Goal: Check status: Check status

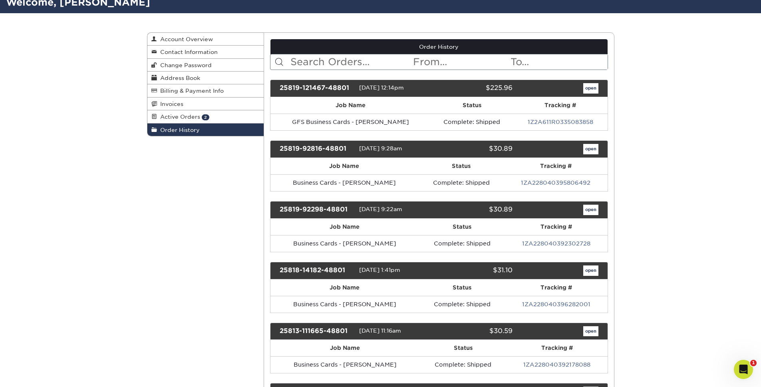
scroll to position [53, 0]
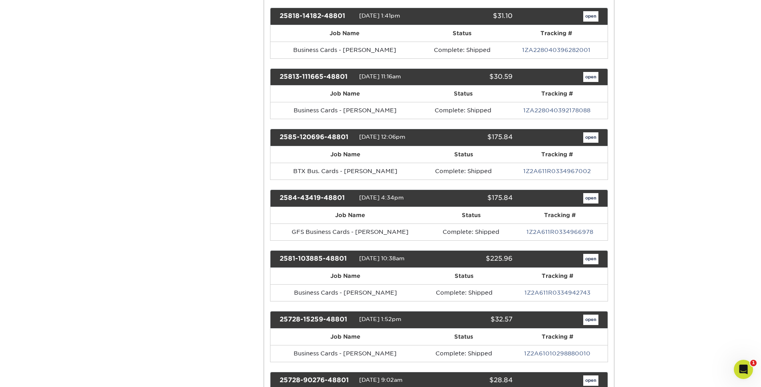
scroll to position [314, 0]
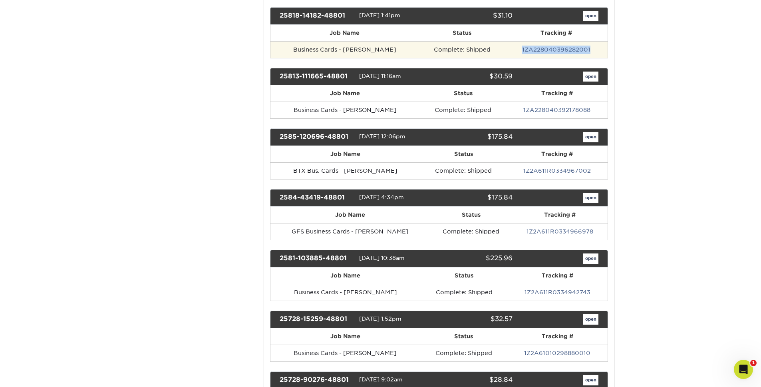
drag, startPoint x: 517, startPoint y: 50, endPoint x: 593, endPoint y: 48, distance: 76.8
click at [593, 48] on td "1ZA228040396282001" at bounding box center [557, 49] width 102 height 17
copy link "1ZA228040396282001"
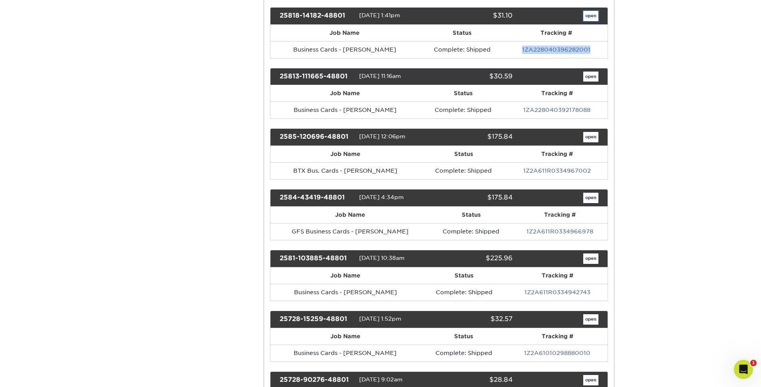
click at [585, 17] on link "open" at bounding box center [590, 16] width 15 height 10
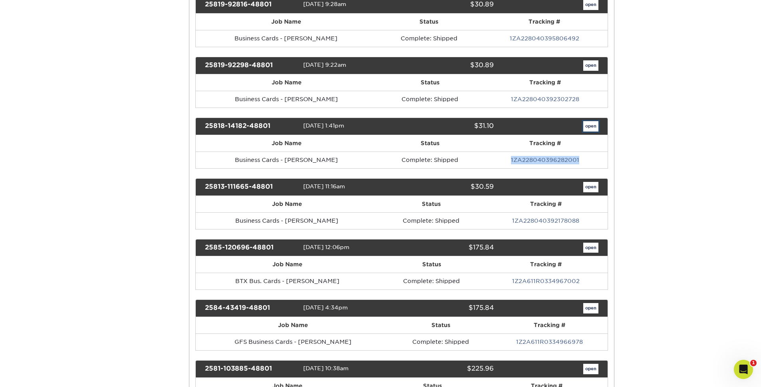
scroll to position [0, 0]
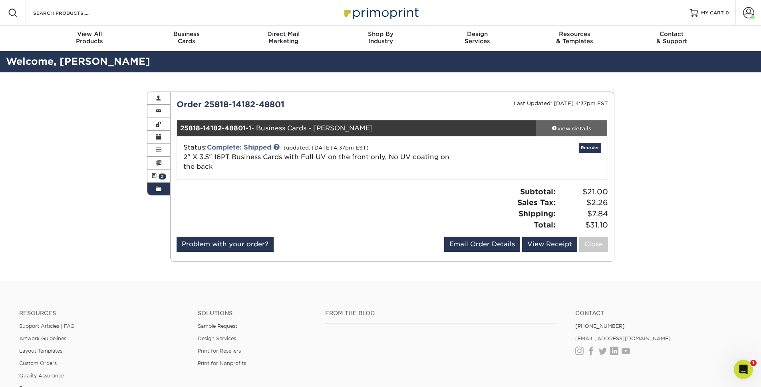
click at [567, 129] on div "view details" at bounding box center [572, 128] width 72 height 8
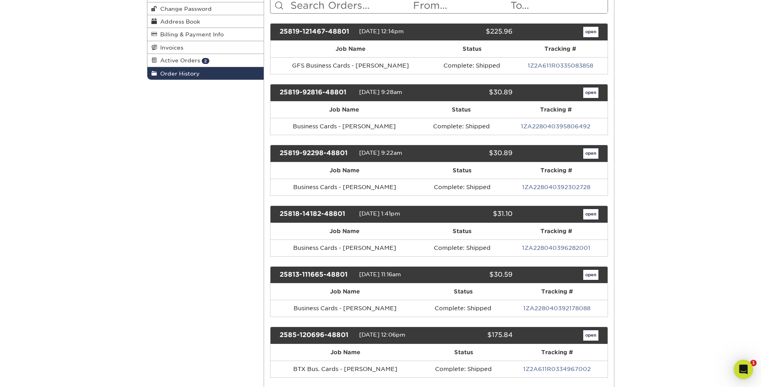
scroll to position [140, 0]
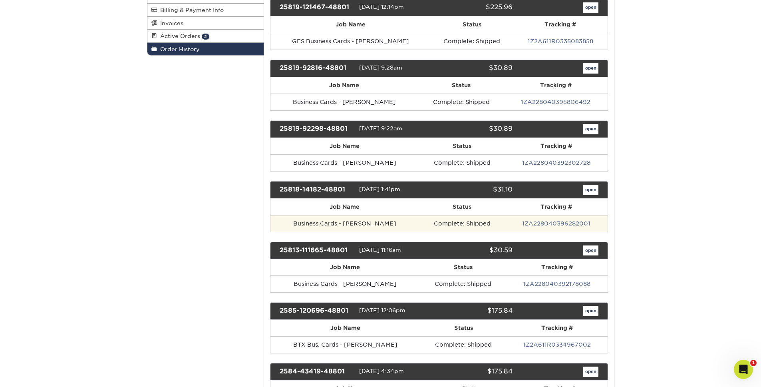
click at [376, 224] on td "Business Cards - [PERSON_NAME]" at bounding box center [345, 223] width 149 height 17
click at [556, 221] on link "1ZA228040396282001" at bounding box center [556, 223] width 68 height 6
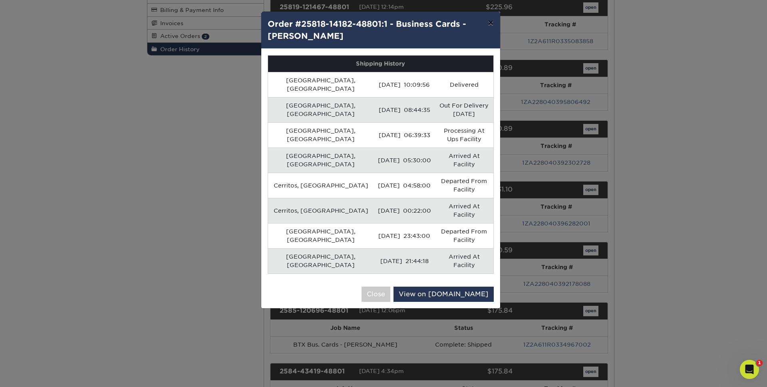
click at [487, 24] on button "×" at bounding box center [491, 23] width 18 height 22
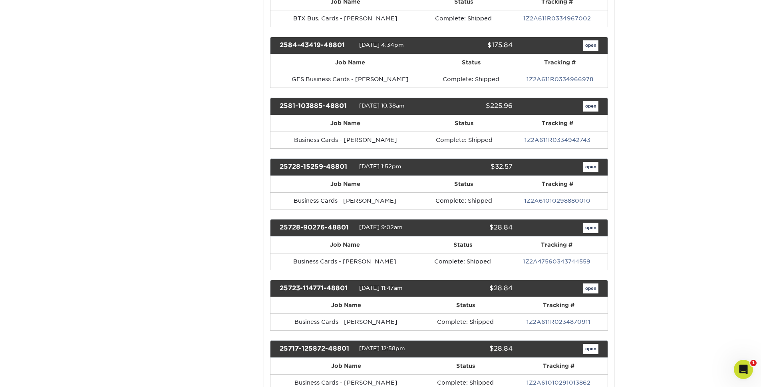
scroll to position [467, 0]
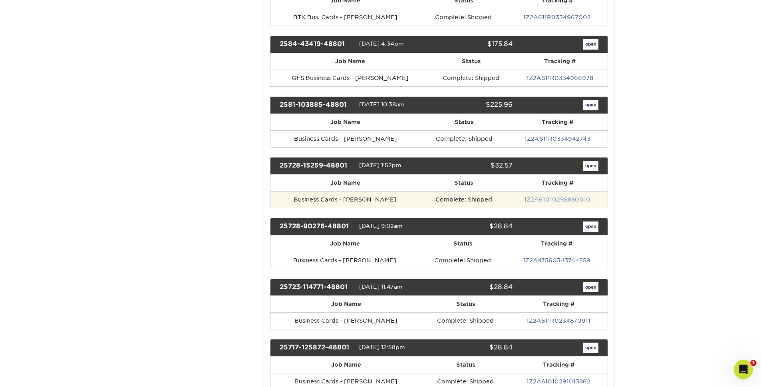
click at [540, 198] on link "1Z2A61010298880010" at bounding box center [557, 199] width 66 height 6
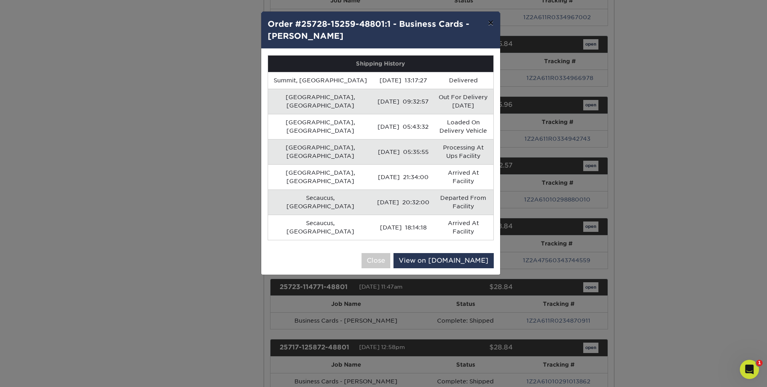
click at [491, 26] on button "×" at bounding box center [491, 23] width 18 height 22
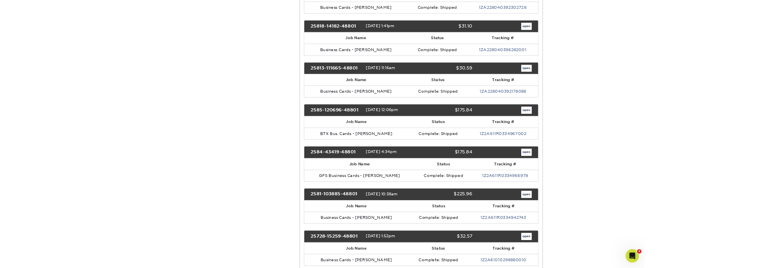
scroll to position [291, 0]
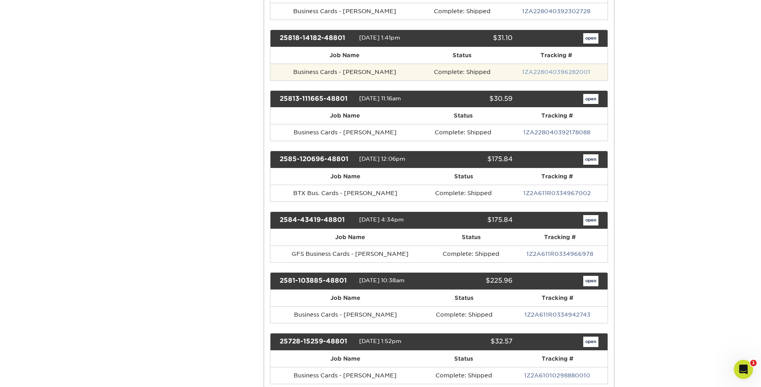
click at [578, 71] on link "1ZA228040396282001" at bounding box center [556, 72] width 68 height 6
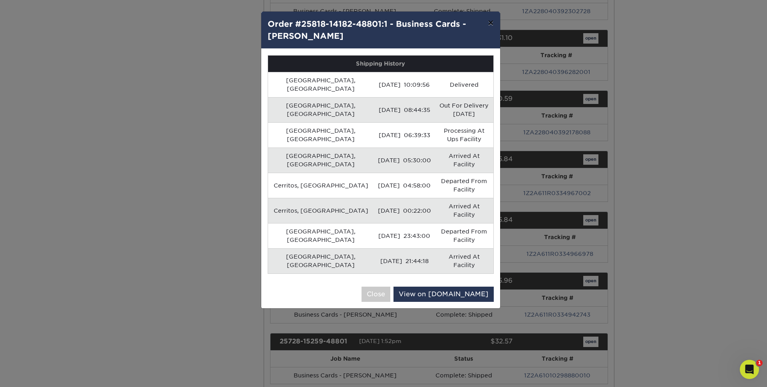
click at [492, 22] on button "×" at bounding box center [491, 23] width 18 height 22
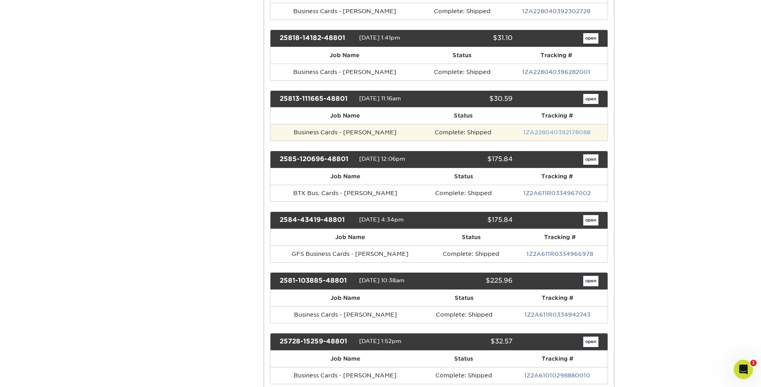
click at [545, 132] on link "1ZA228040392178088" at bounding box center [557, 132] width 67 height 6
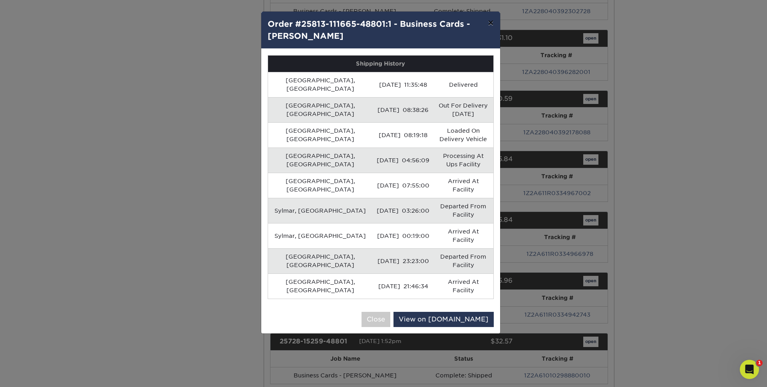
click at [493, 23] on button "×" at bounding box center [491, 23] width 18 height 22
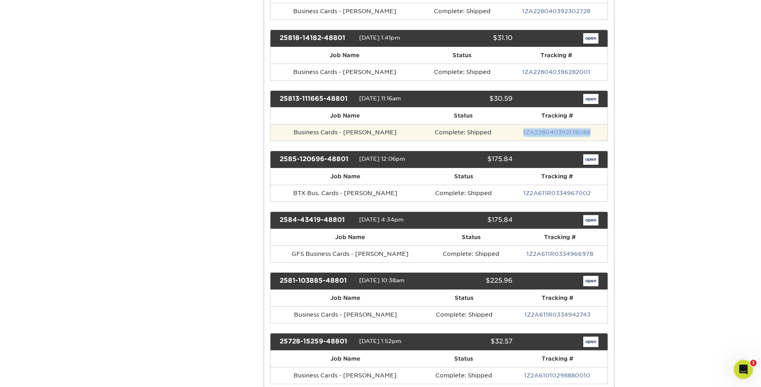
drag, startPoint x: 590, startPoint y: 131, endPoint x: 523, endPoint y: 131, distance: 67.1
click at [523, 131] on td "1ZA228040392178088" at bounding box center [557, 132] width 101 height 17
copy link "1ZA228040392178088"
click at [543, 131] on link "1ZA228040392178088" at bounding box center [557, 132] width 67 height 6
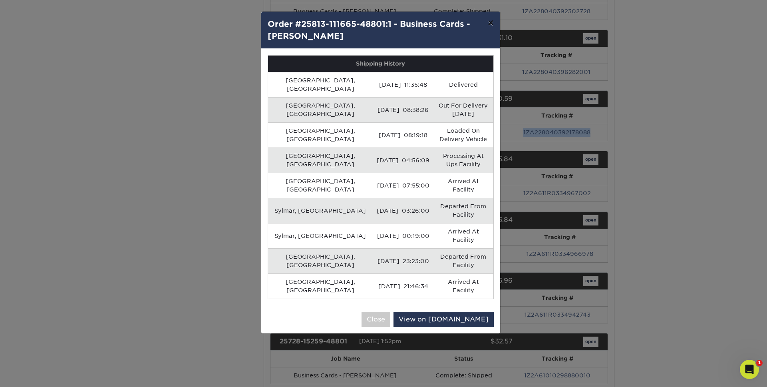
click at [494, 24] on button "×" at bounding box center [491, 23] width 18 height 22
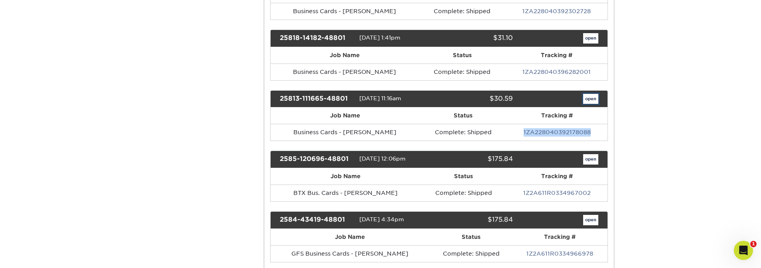
click at [589, 99] on link "open" at bounding box center [590, 99] width 15 height 10
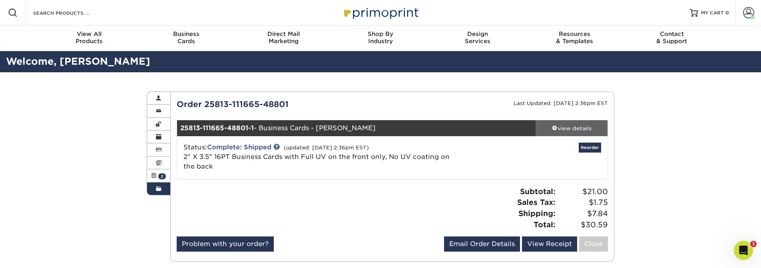
click at [581, 125] on div "view details" at bounding box center [572, 128] width 72 height 8
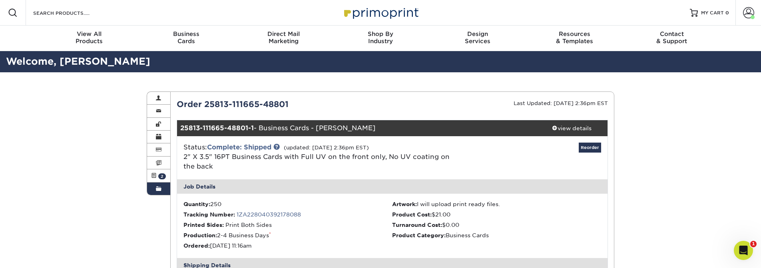
click at [161, 189] on span at bounding box center [159, 189] width 6 height 6
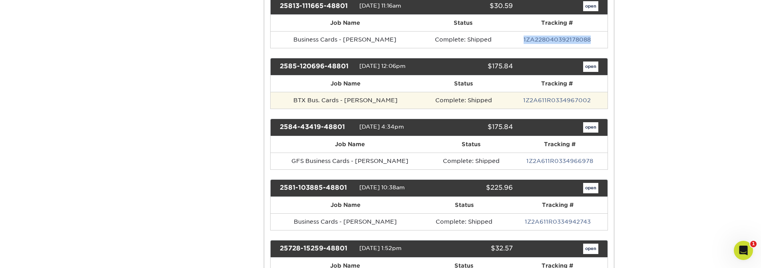
scroll to position [393, 0]
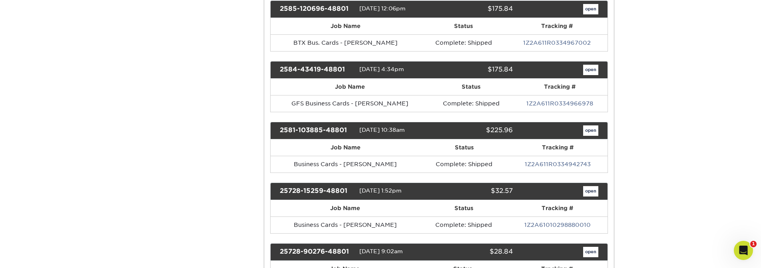
scroll to position [440, 0]
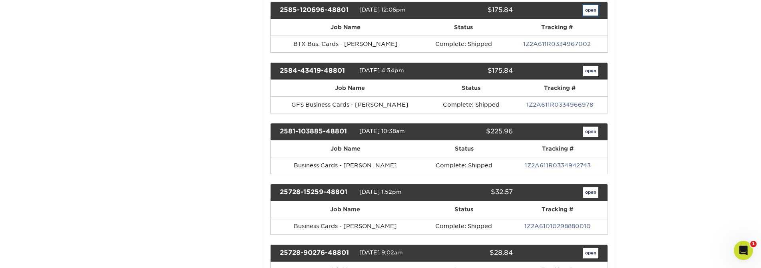
click at [588, 12] on link "open" at bounding box center [590, 10] width 15 height 10
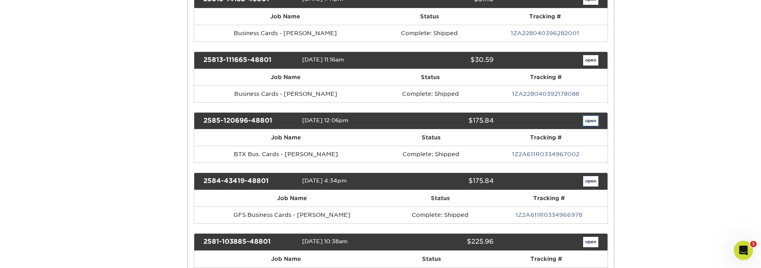
scroll to position [0, 0]
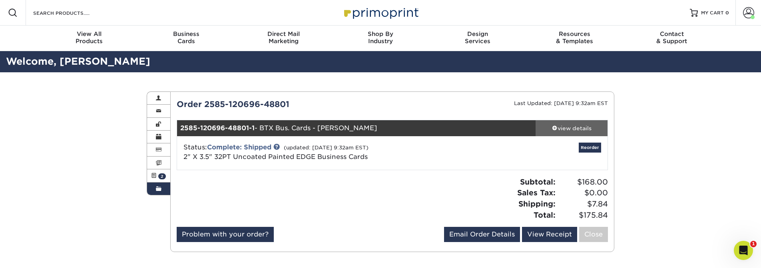
click at [562, 126] on div "view details" at bounding box center [572, 128] width 72 height 8
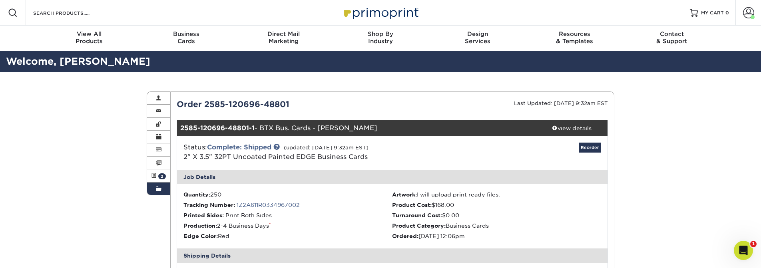
click at [157, 192] on span at bounding box center [159, 189] width 6 height 6
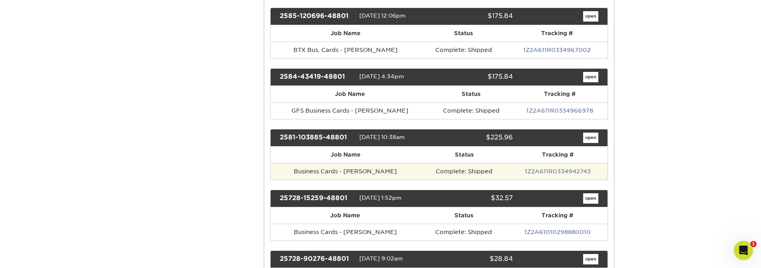
scroll to position [439, 0]
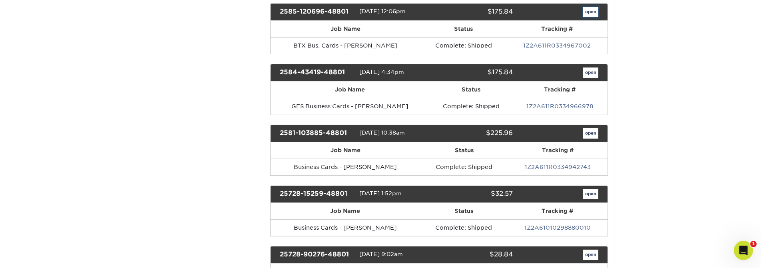
click at [589, 14] on link "open" at bounding box center [590, 12] width 15 height 10
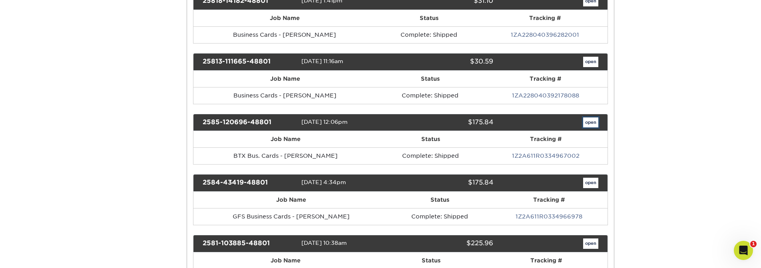
scroll to position [0, 0]
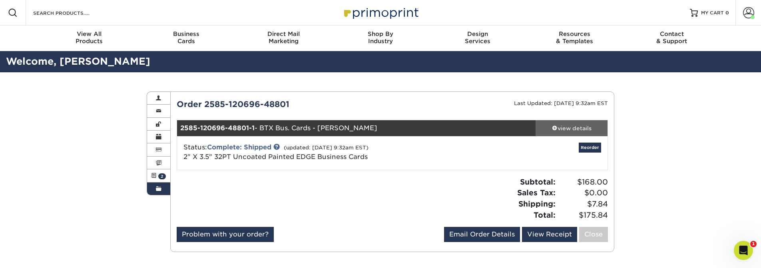
click at [582, 129] on div "view details" at bounding box center [572, 128] width 72 height 8
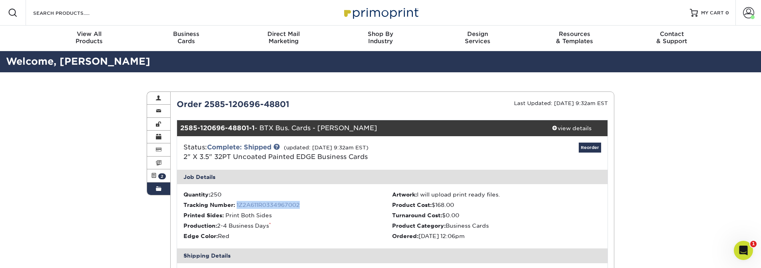
drag, startPoint x: 305, startPoint y: 206, endPoint x: 237, endPoint y: 208, distance: 68.0
click at [237, 208] on li "Tracking Number: 1Z2A611R0334967002" at bounding box center [287, 205] width 209 height 8
copy link "1Z2A611R0334967002"
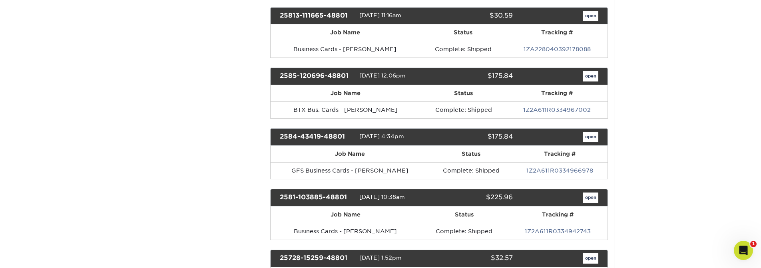
scroll to position [375, 0]
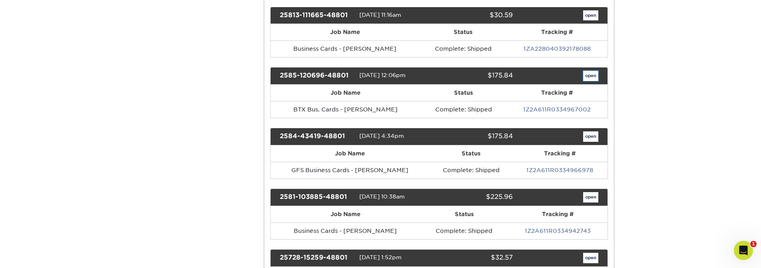
click at [587, 76] on link "open" at bounding box center [590, 76] width 15 height 10
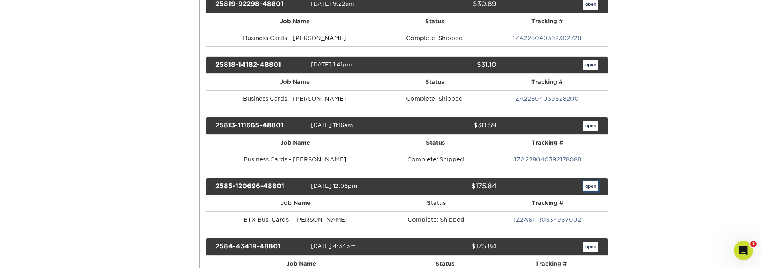
scroll to position [0, 0]
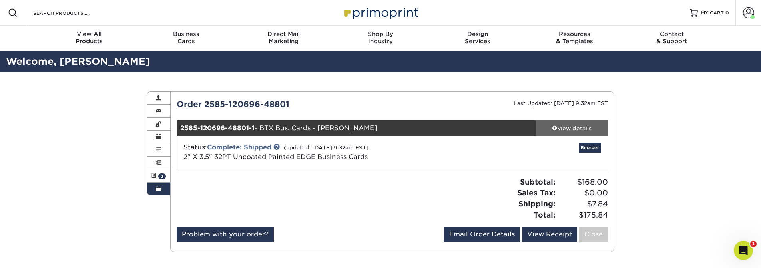
click at [560, 130] on div "view details" at bounding box center [572, 128] width 72 height 8
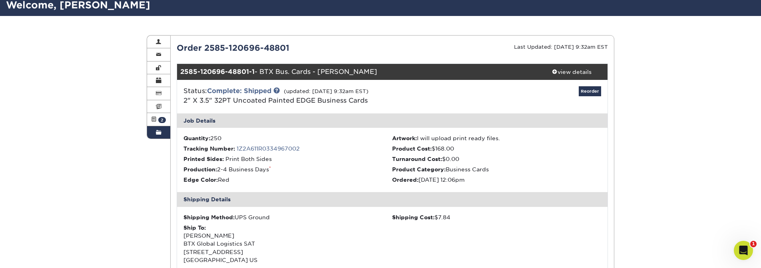
scroll to position [58, 0]
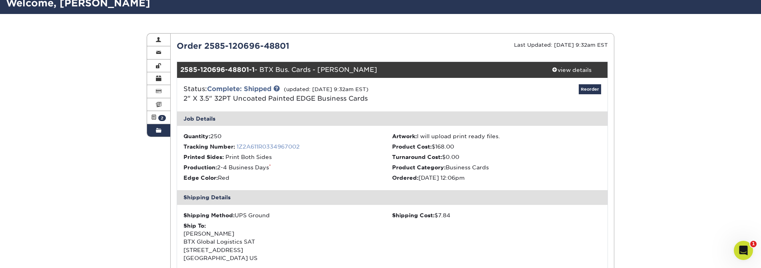
click at [267, 146] on link "1Z2A611R0334967002" at bounding box center [268, 146] width 63 height 6
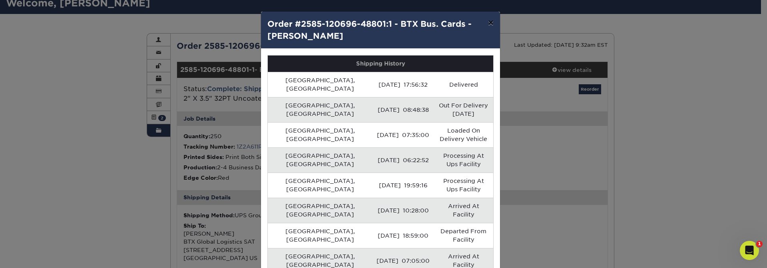
click at [487, 24] on button "×" at bounding box center [491, 23] width 18 height 22
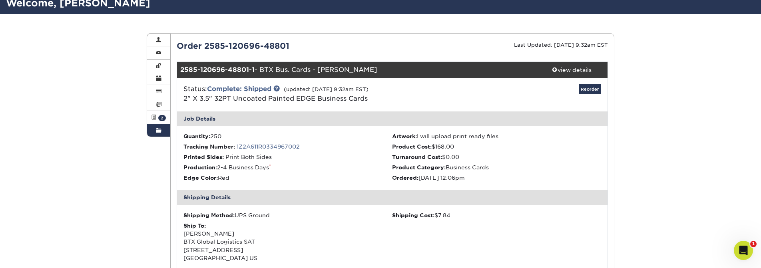
click at [162, 133] on link "Order History" at bounding box center [158, 130] width 23 height 12
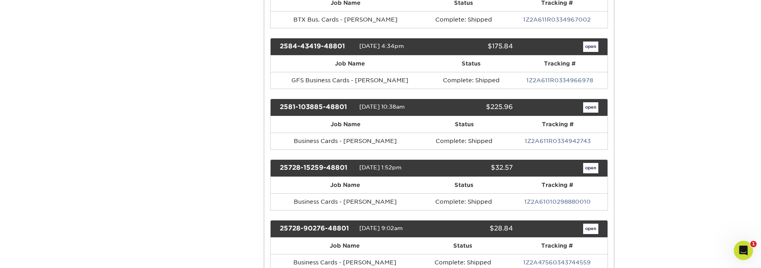
scroll to position [464, 0]
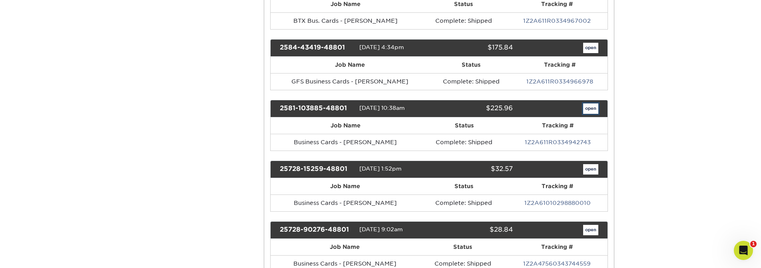
click at [593, 110] on link "open" at bounding box center [590, 109] width 15 height 10
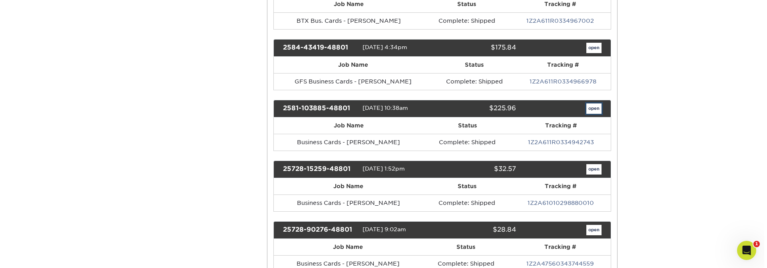
scroll to position [0, 0]
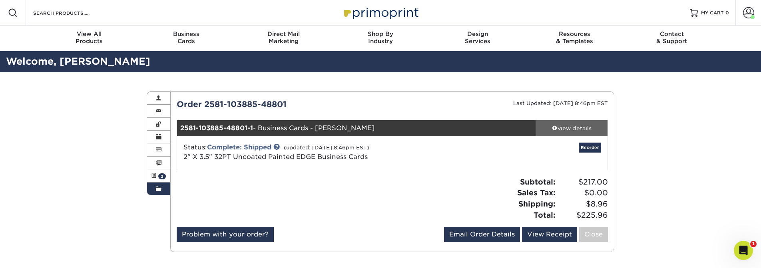
click at [581, 127] on div "view details" at bounding box center [572, 128] width 72 height 8
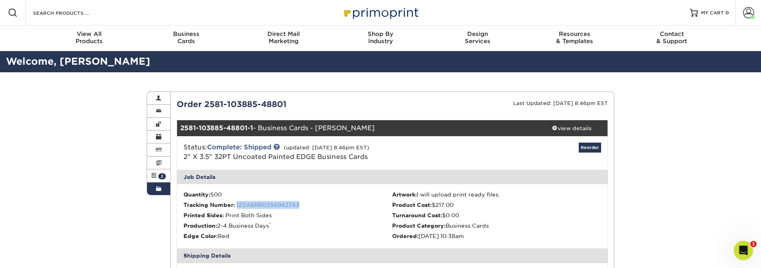
drag, startPoint x: 302, startPoint y: 203, endPoint x: 237, endPoint y: 205, distance: 65.2
click at [237, 205] on li "Tracking Number: 1Z2A611R0334942743" at bounding box center [287, 205] width 209 height 8
copy link "1Z2A611R0334942743"
click at [297, 215] on li "Printed Sides: Print Both Sides" at bounding box center [287, 215] width 209 height 8
click at [272, 205] on link "1Z2A611R0334942743" at bounding box center [268, 205] width 63 height 6
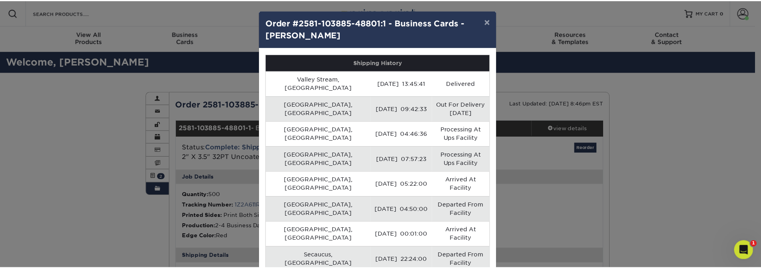
scroll to position [2, 0]
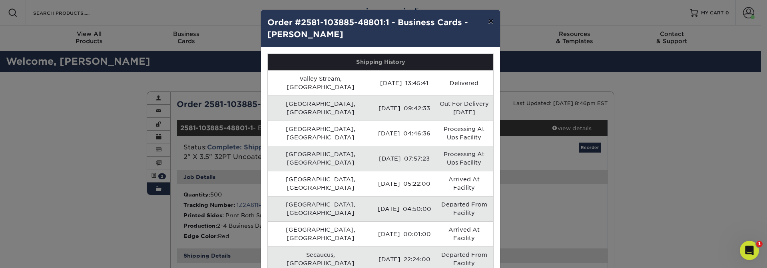
click at [488, 24] on button "×" at bounding box center [491, 21] width 18 height 22
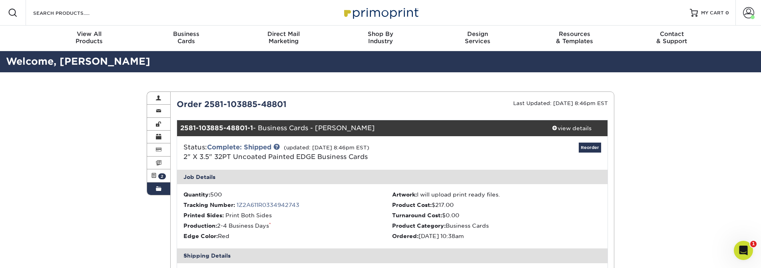
click at [165, 190] on link "Order History" at bounding box center [158, 189] width 23 height 12
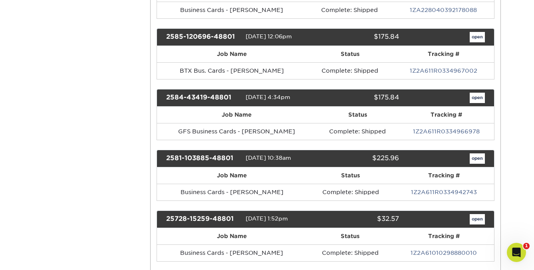
scroll to position [414, 0]
click at [477, 159] on link "open" at bounding box center [477, 158] width 15 height 10
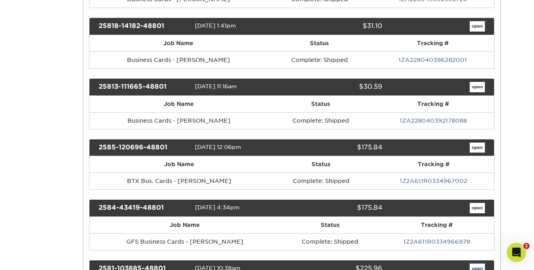
scroll to position [0, 0]
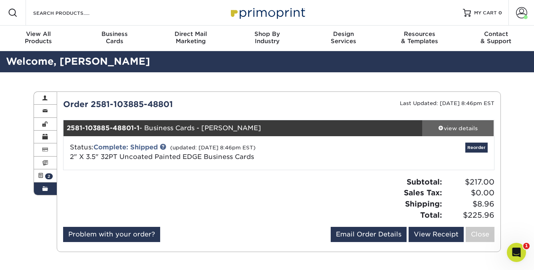
click at [456, 127] on div "view details" at bounding box center [458, 128] width 72 height 8
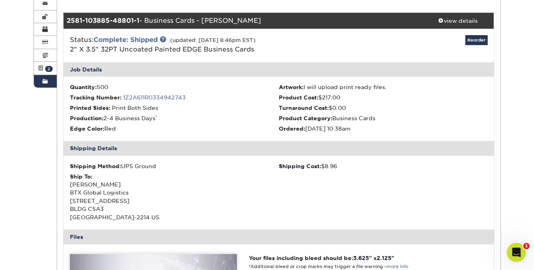
scroll to position [87, 0]
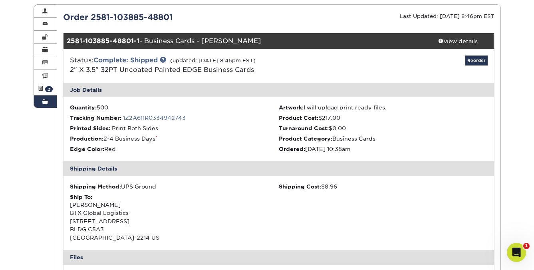
click at [44, 103] on span at bounding box center [45, 102] width 6 height 6
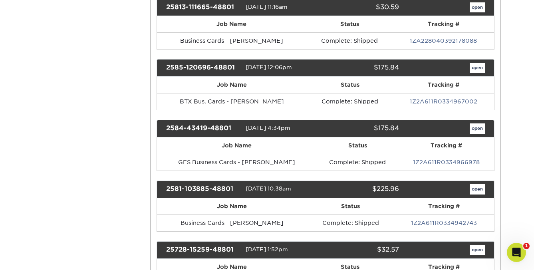
scroll to position [383, 0]
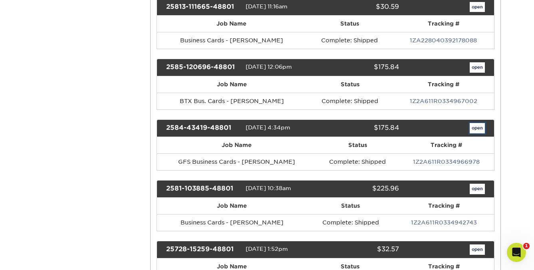
click at [480, 129] on link "open" at bounding box center [477, 128] width 15 height 10
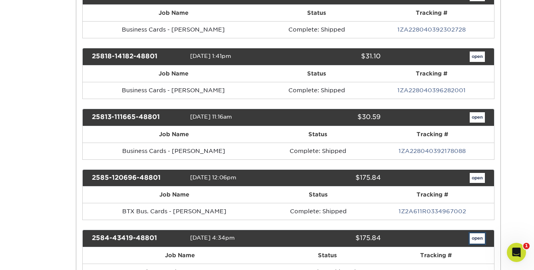
scroll to position [0, 0]
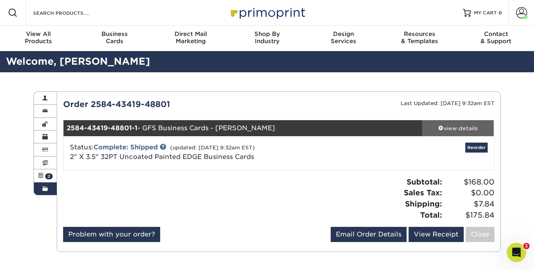
click at [479, 129] on div "view details" at bounding box center [458, 128] width 72 height 8
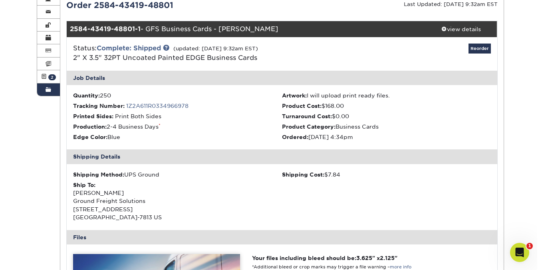
scroll to position [100, 0]
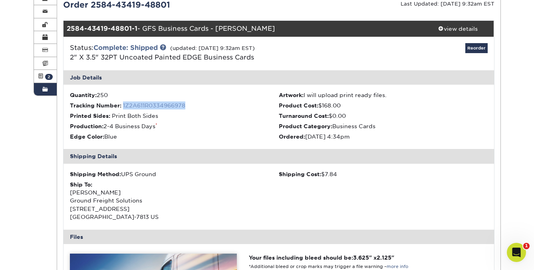
drag, startPoint x: 185, startPoint y: 105, endPoint x: 124, endPoint y: 105, distance: 61.5
click at [124, 105] on li "Tracking Number: 1Z2A611R0334966978" at bounding box center [174, 106] width 209 height 8
copy link "1Z2A611R0334966978"
click at [148, 105] on link "1Z2A611R0334966978" at bounding box center [154, 105] width 62 height 6
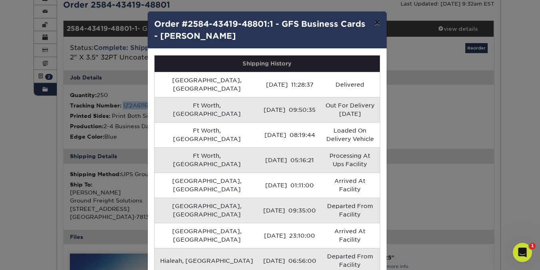
click at [373, 24] on button "×" at bounding box center [377, 23] width 18 height 22
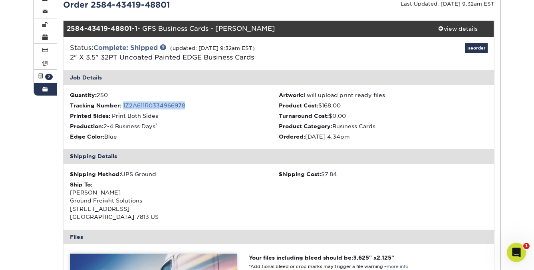
click at [41, 89] on link "Order History" at bounding box center [45, 89] width 23 height 12
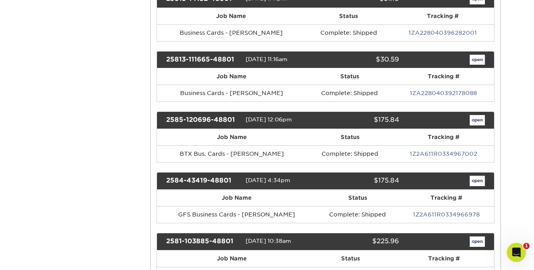
scroll to position [361, 0]
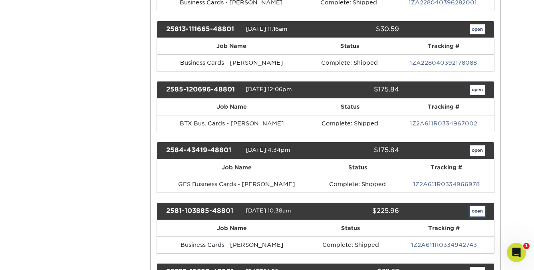
click at [476, 212] on link "open" at bounding box center [477, 211] width 15 height 10
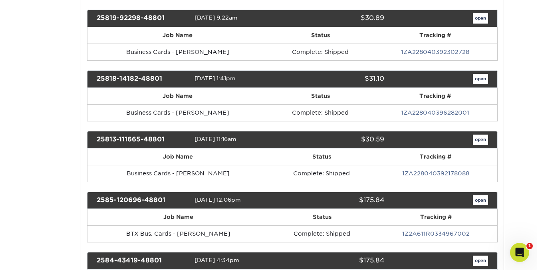
scroll to position [0, 0]
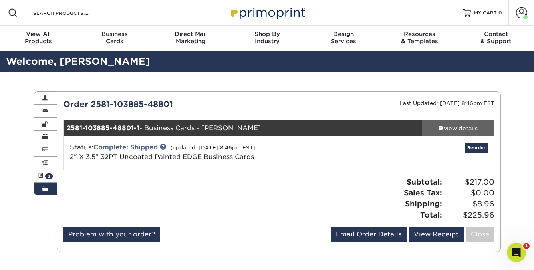
click at [460, 130] on div "view details" at bounding box center [458, 128] width 72 height 8
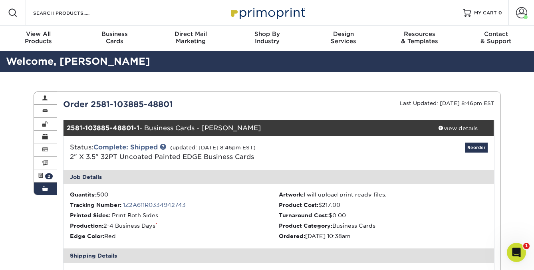
click at [195, 201] on li "Tracking Number: 1Z2A611R0334942743" at bounding box center [174, 205] width 209 height 8
drag, startPoint x: 193, startPoint y: 203, endPoint x: 124, endPoint y: 206, distance: 69.2
click at [124, 206] on li "Tracking Number: 1Z2A611R0334942743" at bounding box center [174, 205] width 209 height 8
copy link "1Z2A611R0334942743"
click at [157, 207] on link "1Z2A611R0334942743" at bounding box center [154, 205] width 63 height 6
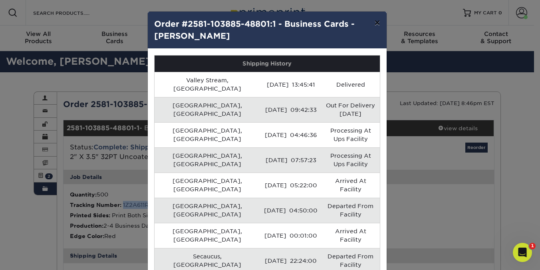
click at [379, 25] on button "×" at bounding box center [377, 23] width 18 height 22
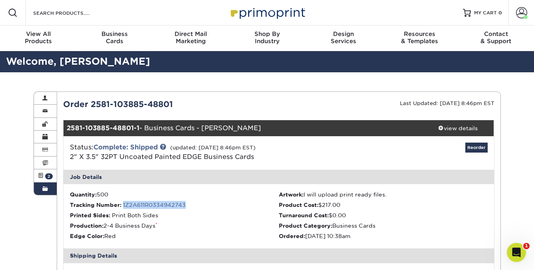
click at [44, 189] on span at bounding box center [45, 189] width 6 height 6
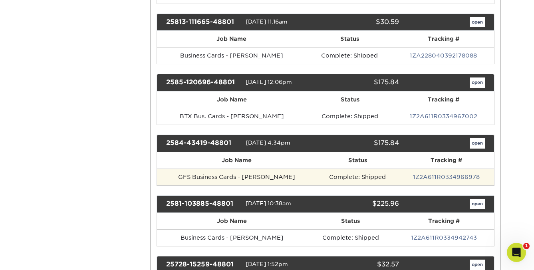
scroll to position [367, 0]
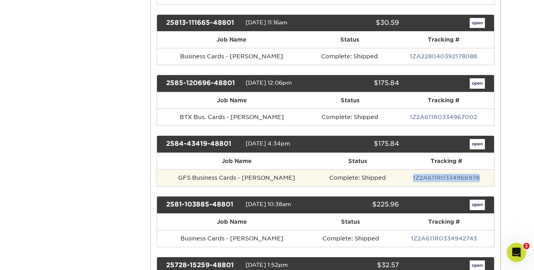
drag, startPoint x: 408, startPoint y: 177, endPoint x: 480, endPoint y: 176, distance: 72.3
click at [480, 176] on td "1Z2A611R0334966978" at bounding box center [446, 177] width 95 height 17
copy link "1Z2A611R0334966978"
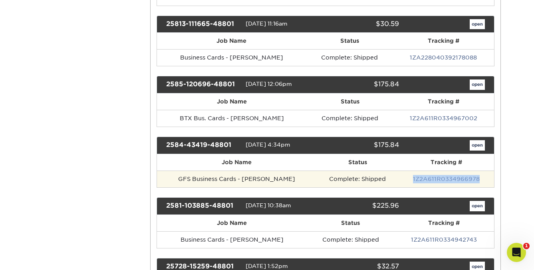
scroll to position [366, 0]
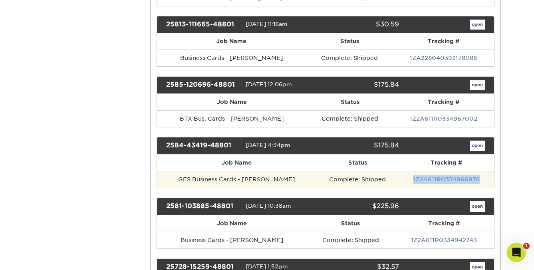
click at [422, 179] on link "1Z2A611R0334966978" at bounding box center [446, 179] width 67 height 6
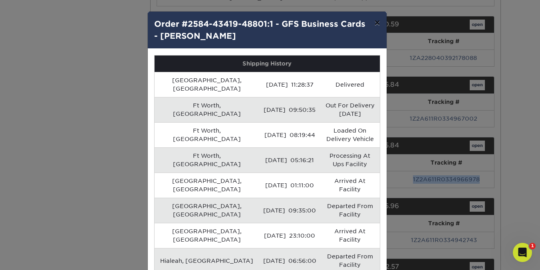
click at [376, 24] on button "×" at bounding box center [377, 23] width 18 height 22
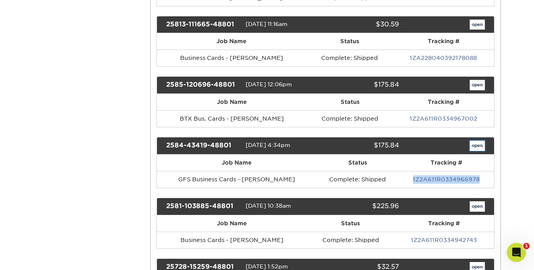
click at [472, 145] on link "open" at bounding box center [477, 146] width 15 height 10
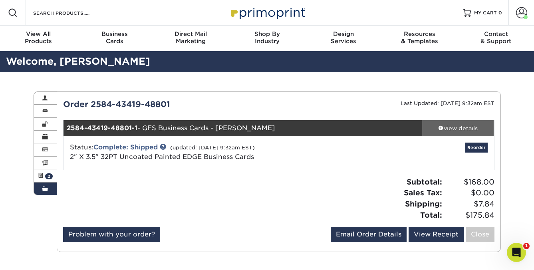
click at [472, 129] on div "view details" at bounding box center [458, 128] width 72 height 8
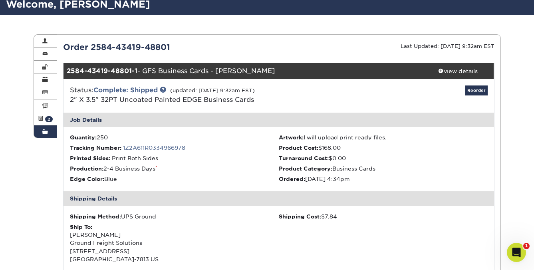
scroll to position [57, 0]
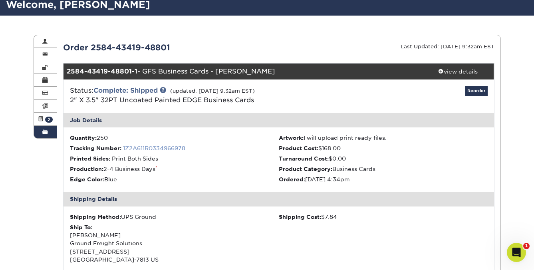
click at [159, 147] on link "1Z2A611R0334966978" at bounding box center [154, 148] width 62 height 6
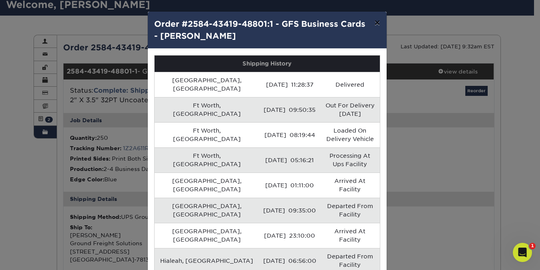
click at [377, 24] on button "×" at bounding box center [377, 23] width 18 height 22
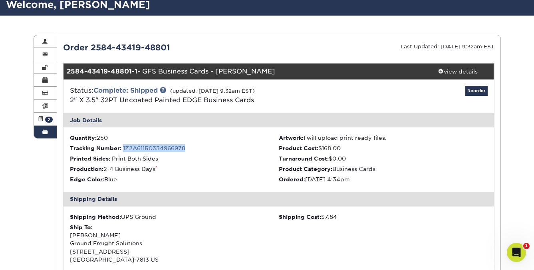
drag, startPoint x: 193, startPoint y: 147, endPoint x: 123, endPoint y: 149, distance: 69.5
click at [123, 149] on li "Tracking Number: 1Z2A611R0334966978" at bounding box center [174, 148] width 209 height 8
copy link "1Z2A611R0334966978"
click at [149, 149] on link "1Z2A611R0334966978" at bounding box center [154, 148] width 62 height 6
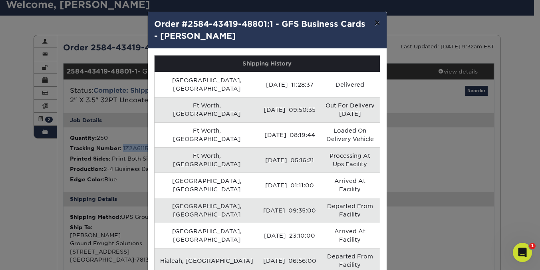
click at [374, 26] on button "×" at bounding box center [377, 23] width 18 height 22
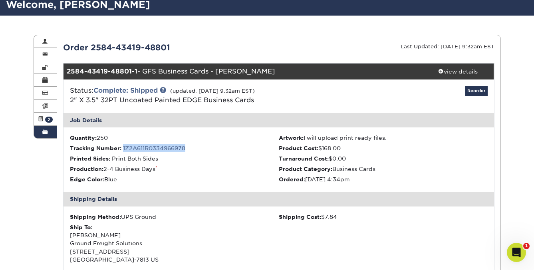
click at [40, 132] on link "Order History" at bounding box center [45, 132] width 23 height 12
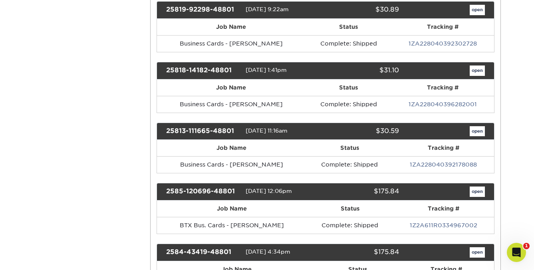
scroll to position [259, 0]
click at [483, 191] on link "open" at bounding box center [477, 192] width 15 height 10
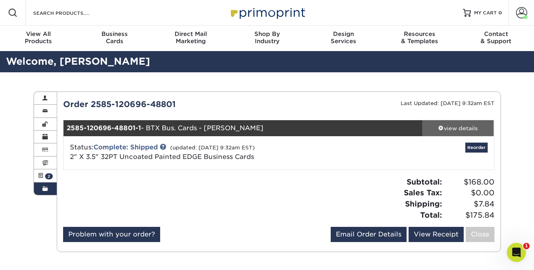
click at [454, 130] on div "view details" at bounding box center [458, 128] width 72 height 8
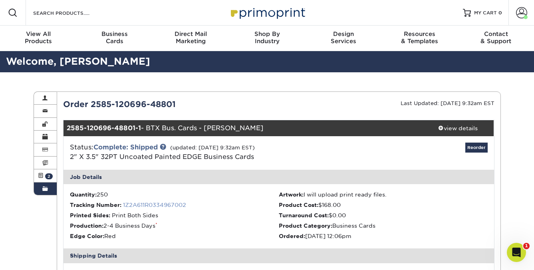
click at [165, 203] on link "1Z2A611R0334967002" at bounding box center [154, 205] width 63 height 6
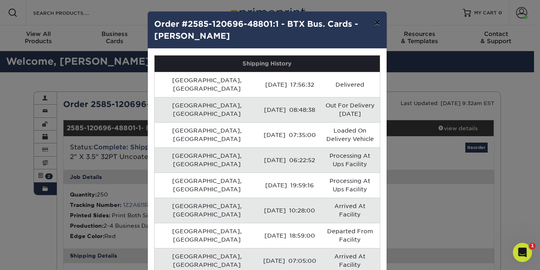
click at [372, 22] on button "×" at bounding box center [377, 23] width 18 height 22
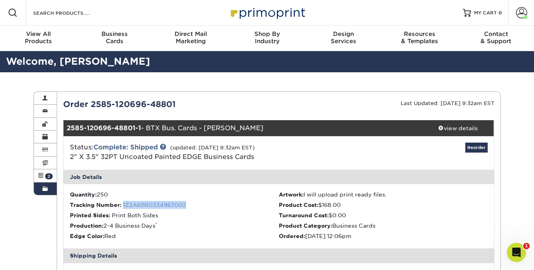
drag, startPoint x: 189, startPoint y: 206, endPoint x: 124, endPoint y: 207, distance: 65.5
click at [124, 207] on li "Tracking Number: 1Z2A611R0334967002" at bounding box center [174, 205] width 209 height 8
copy link "1Z2A611R0334967002"
click at [175, 205] on link "1Z2A611R0334967002" at bounding box center [154, 205] width 63 height 6
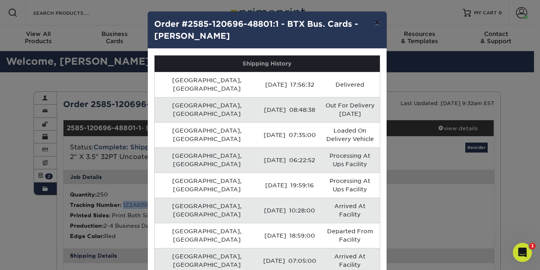
click at [375, 22] on button "×" at bounding box center [377, 23] width 18 height 22
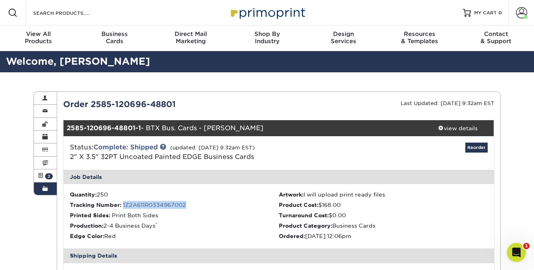
click at [42, 194] on link "Order History" at bounding box center [45, 189] width 23 height 12
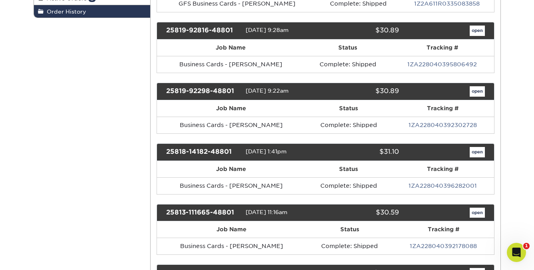
scroll to position [178, 0]
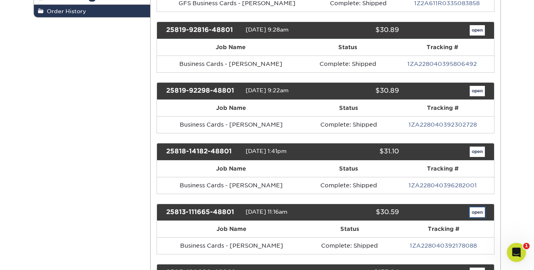
click at [474, 213] on link "open" at bounding box center [477, 212] width 15 height 10
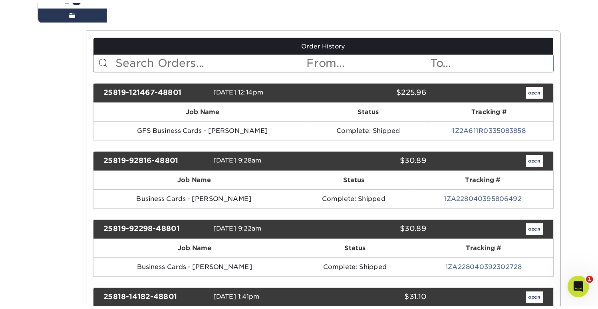
scroll to position [0, 0]
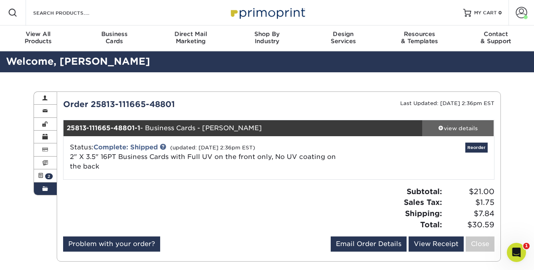
click at [448, 124] on div "view details" at bounding box center [458, 128] width 72 height 8
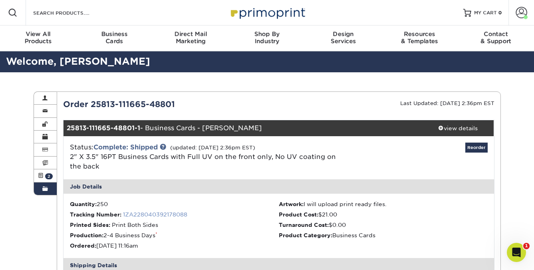
click at [172, 214] on link "1ZA228040392178088" at bounding box center [155, 214] width 64 height 6
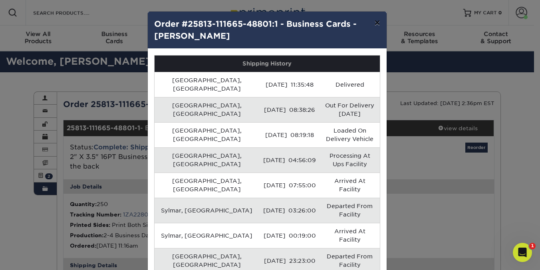
click at [377, 24] on button "×" at bounding box center [377, 23] width 18 height 22
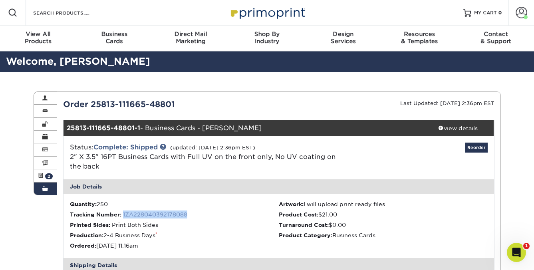
drag, startPoint x: 194, startPoint y: 216, endPoint x: 123, endPoint y: 217, distance: 70.7
click at [123, 217] on li "Tracking Number: 1ZA228040392178088" at bounding box center [174, 215] width 209 height 8
copy link "1ZA228040392178088"
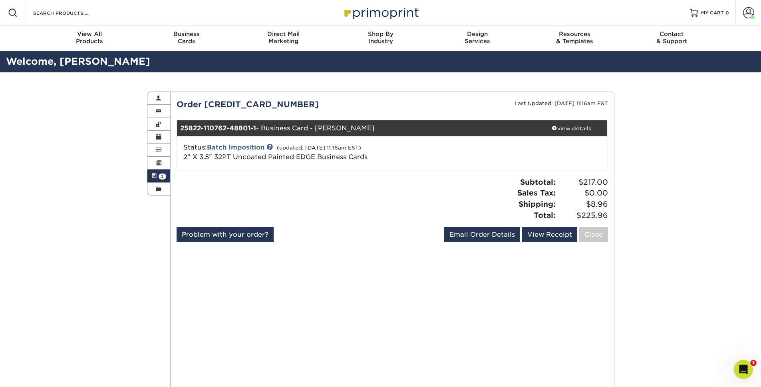
click at [68, 156] on div "Active Orders Account Overview Contact Information Change Password Address Book…" at bounding box center [380, 273] width 761 height 402
